Goal: Task Accomplishment & Management: Manage account settings

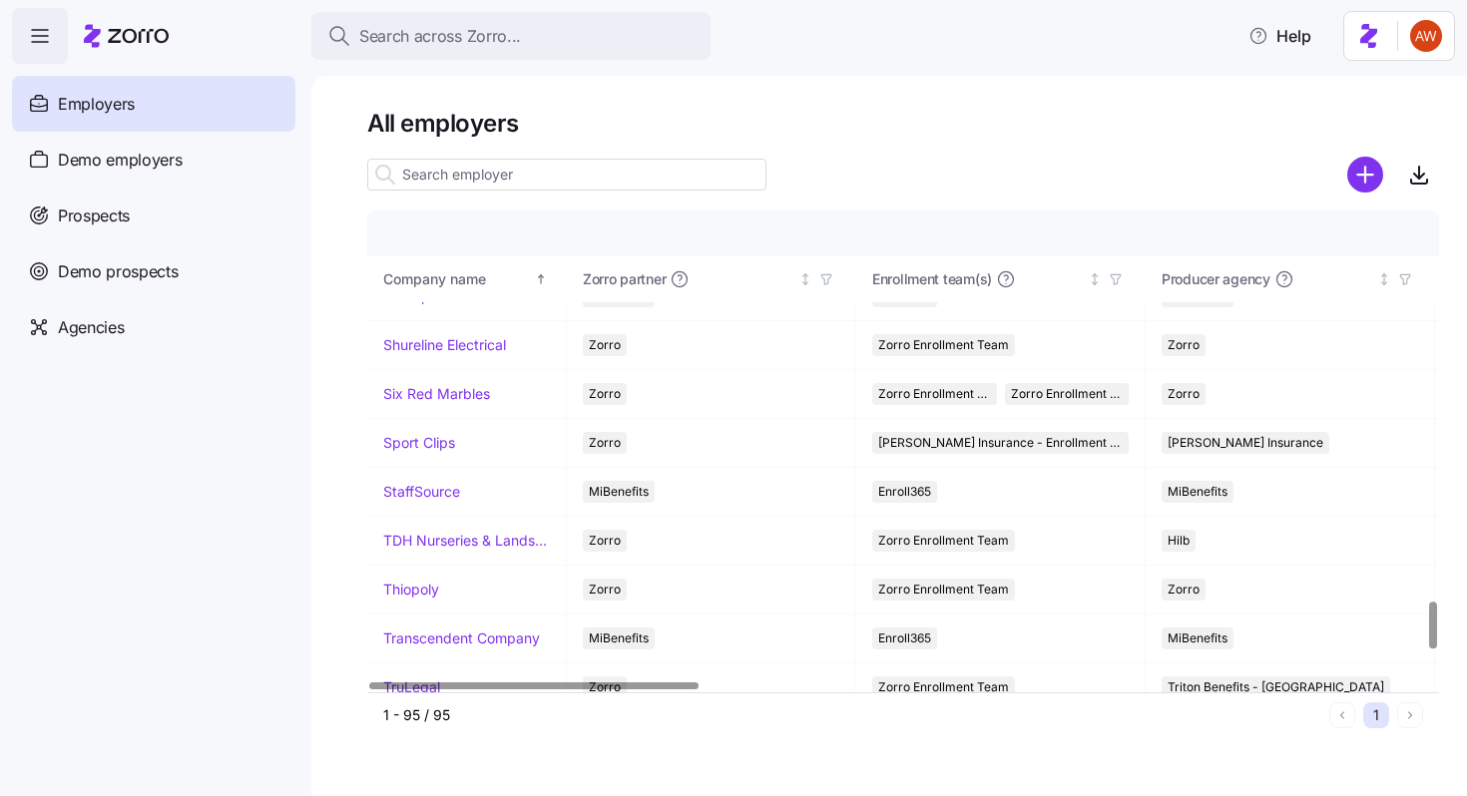
scroll to position [3939, 0]
click at [430, 447] on link "Sport Clips" at bounding box center [419, 445] width 72 height 20
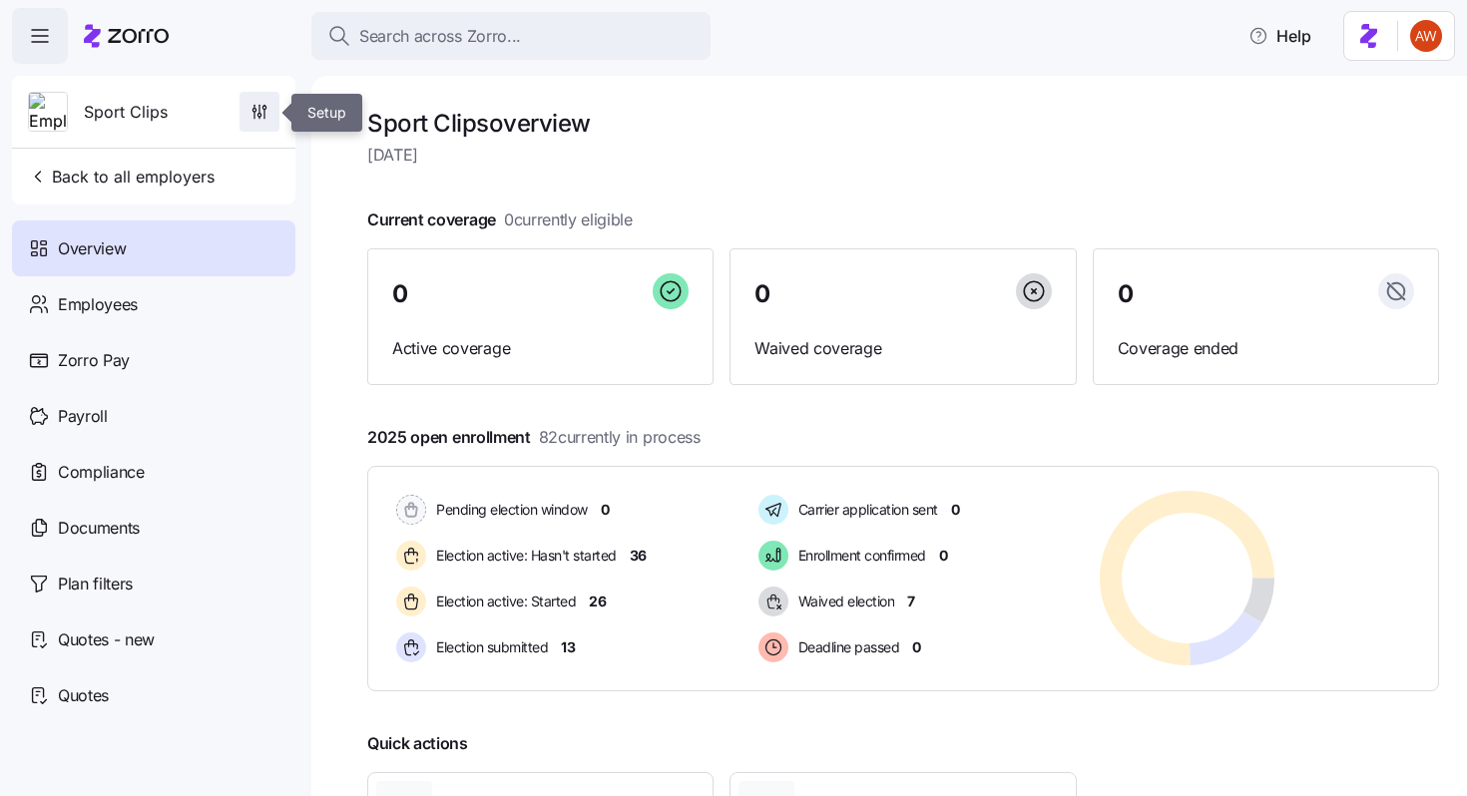
click at [247, 119] on span "button" at bounding box center [259, 112] width 38 height 38
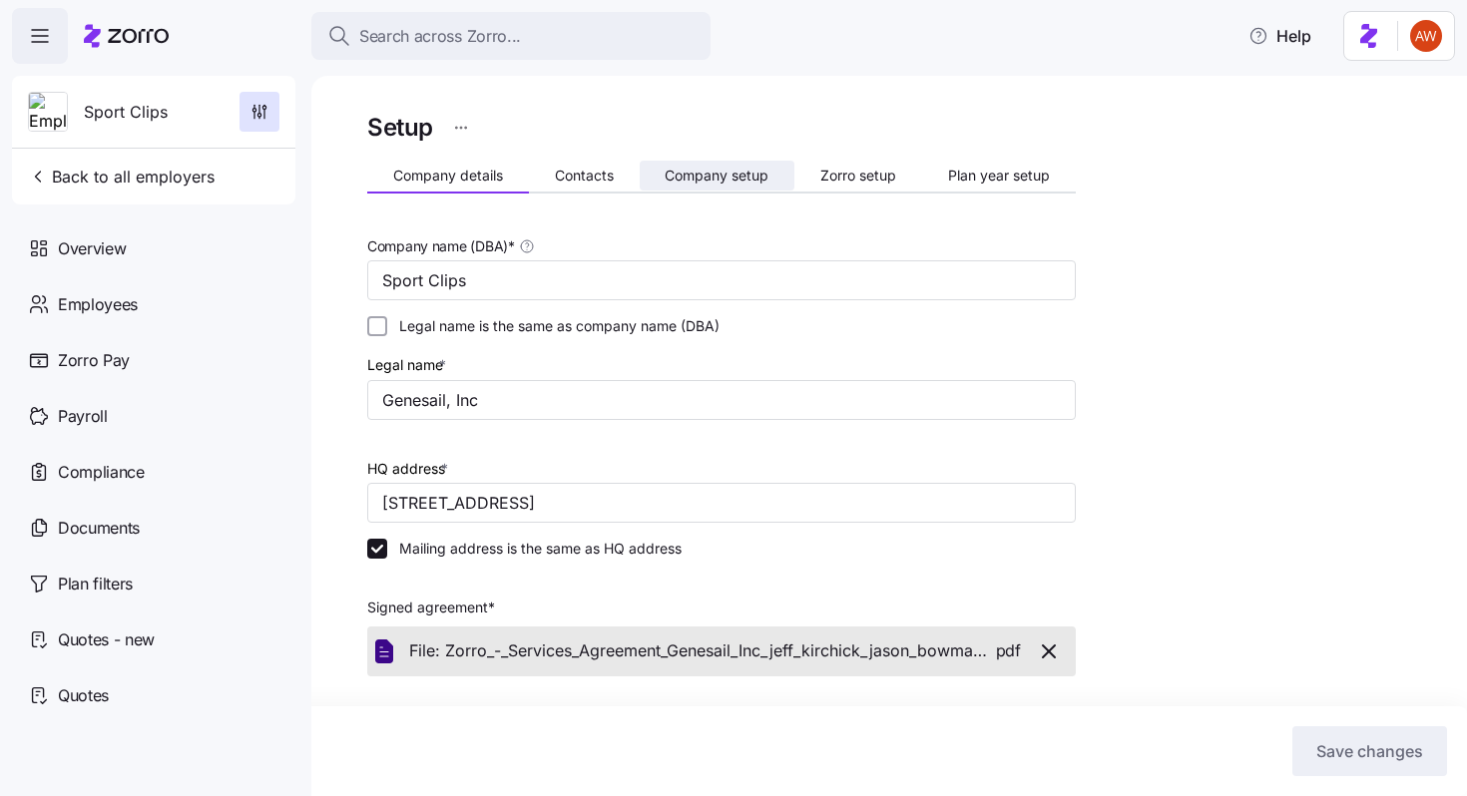
click at [736, 176] on span "Company setup" at bounding box center [717, 176] width 104 height 14
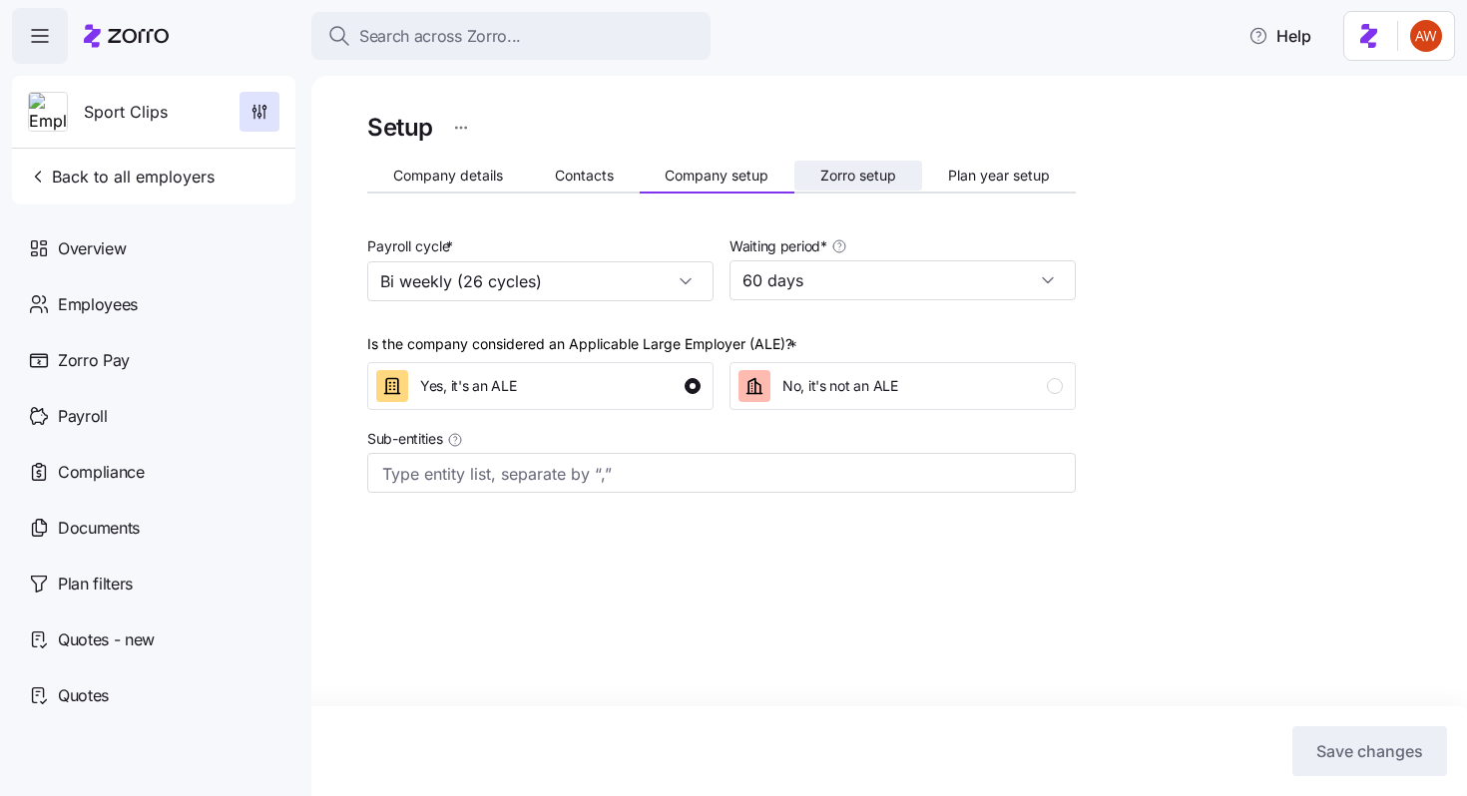
click at [863, 171] on span "Zorro setup" at bounding box center [858, 176] width 76 height 14
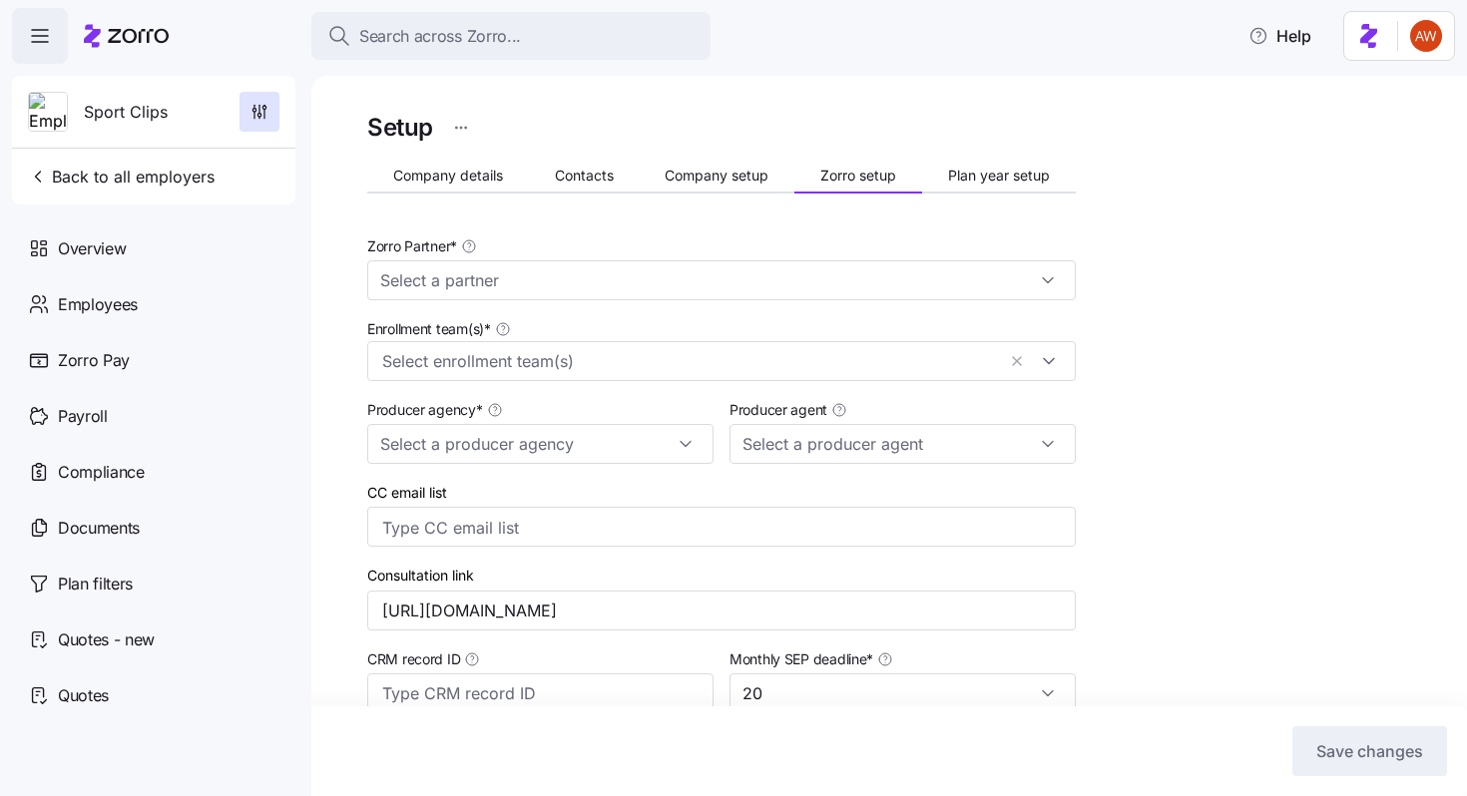
type input "Zorro"
type input "[PERSON_NAME] Insurance"
type input "[PERSON_NAME] ([PERSON_NAME][EMAIL_ADDRESS][DOMAIN_NAME])"
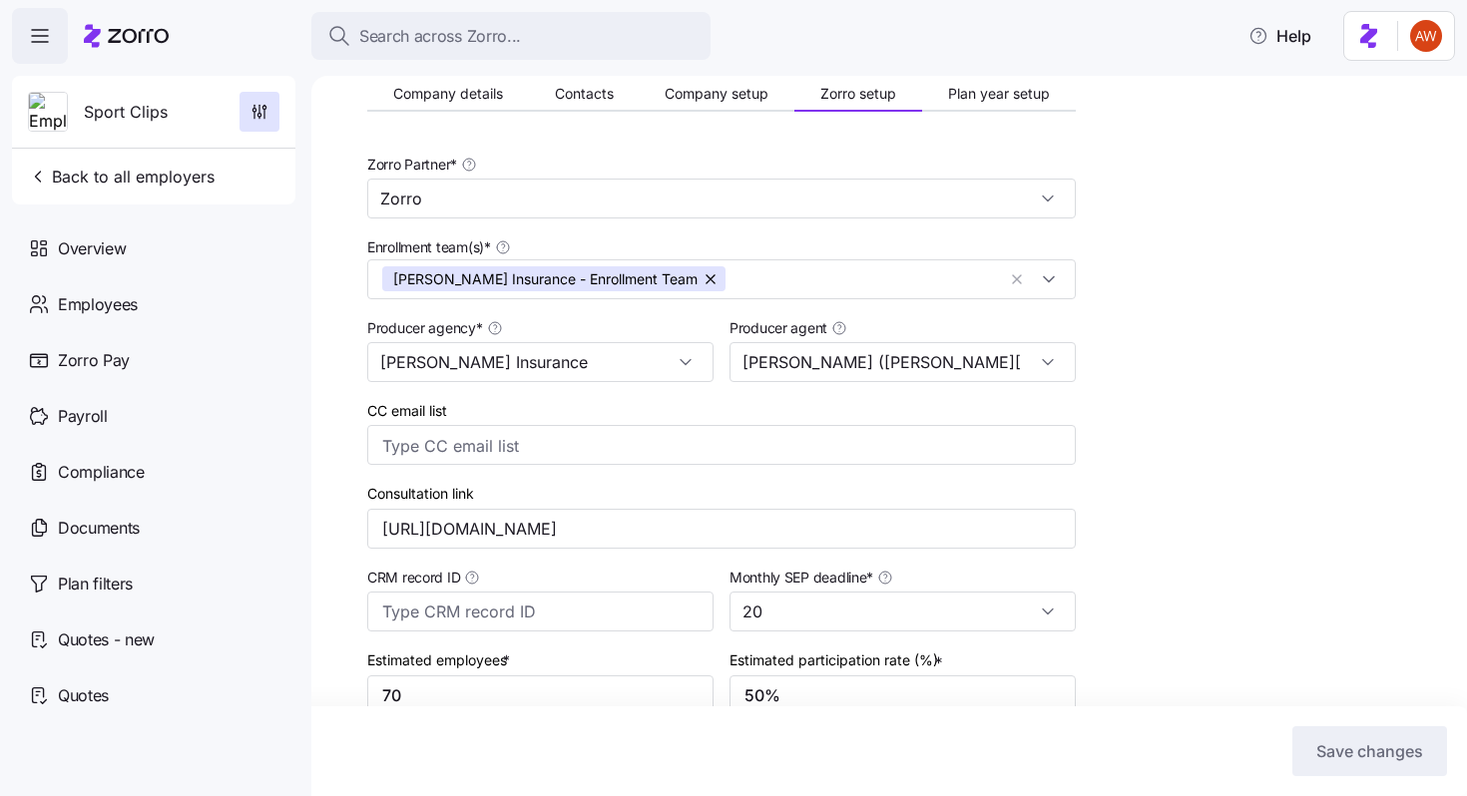
scroll to position [84, 0]
